Goal: Task Accomplishment & Management: Use online tool/utility

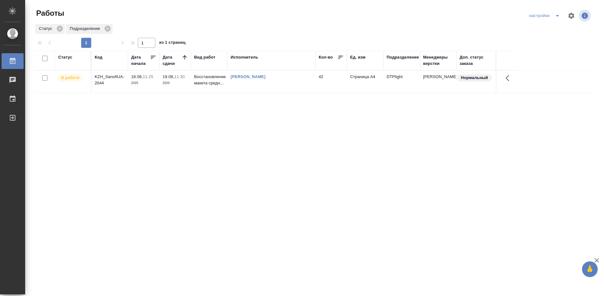
click at [183, 139] on div "Статус Код Дата начала Дата сдачи Вид работ Исполнитель Кол-во Ед. изм Подразде…" at bounding box center [314, 164] width 558 height 227
click at [105, 76] on div "KZH_SanofiUA-2044" at bounding box center [110, 80] width 30 height 13
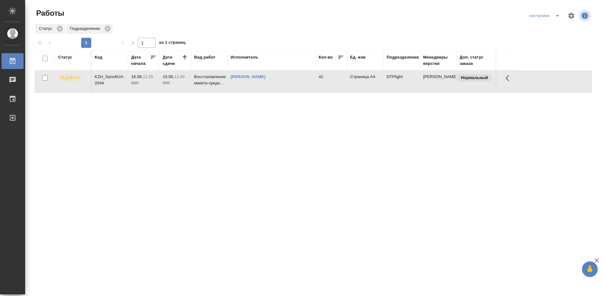
click at [105, 76] on div "KZH_SanofiUA-2044" at bounding box center [110, 80] width 30 height 13
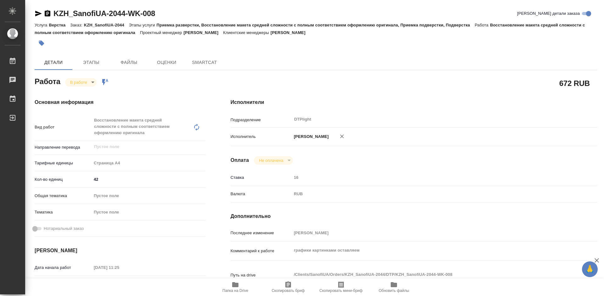
type textarea "x"
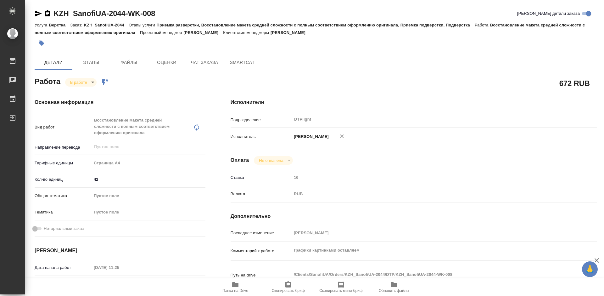
type textarea "x"
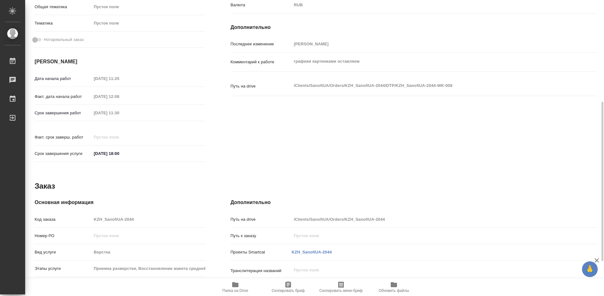
type textarea "x"
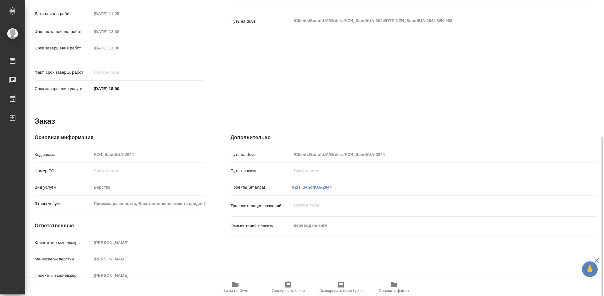
type textarea "x"
